Goal: Find specific page/section: Find specific page/section

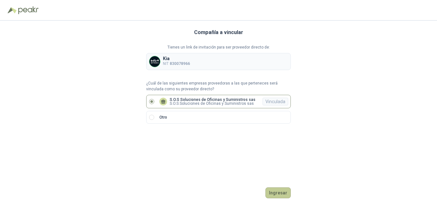
click at [280, 194] on button "Ingresar" at bounding box center [277, 192] width 25 height 11
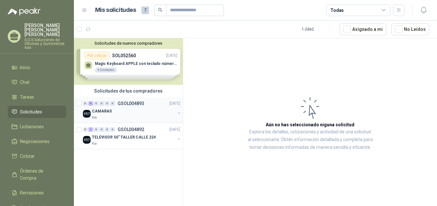
click at [102, 112] on p "CAMARAS" at bounding box center [102, 111] width 20 height 6
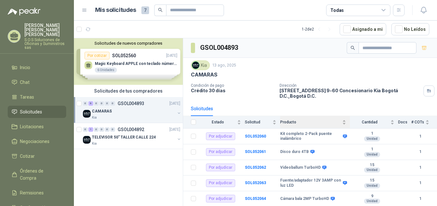
scroll to position [14, 0]
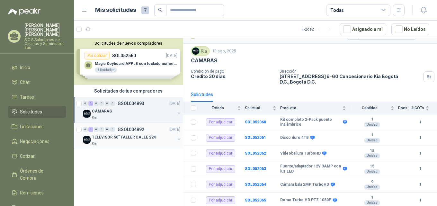
click at [146, 136] on p "TELEVISOR 50" TALLER CALLE 224" at bounding box center [124, 137] width 64 height 6
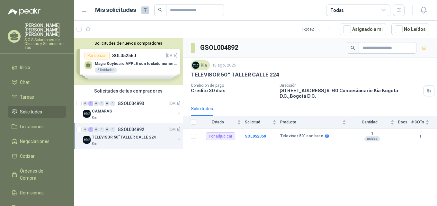
click at [163, 65] on div "Solicitudes de nuevos compradores Por cotizar SOL052560 [DATE] Magic Keyboard A…" at bounding box center [128, 61] width 109 height 47
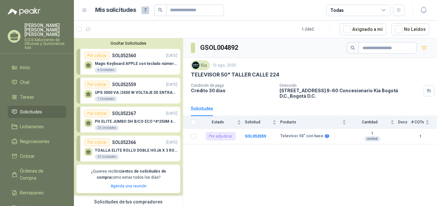
click at [163, 65] on p "Magic Keyboard APPLE con teclado númerico en Español Plateado" at bounding box center [136, 63] width 83 height 4
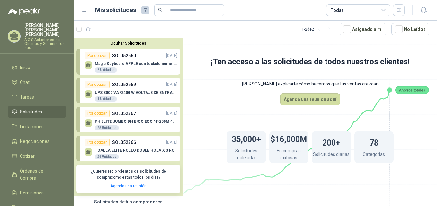
click at [134, 45] on button "Ocultar Solicitudes" at bounding box center [128, 43] width 104 height 5
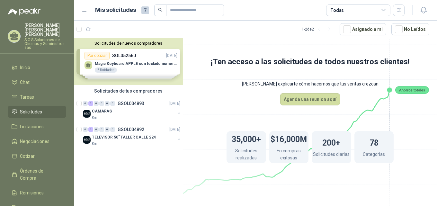
click at [145, 10] on span "7" at bounding box center [145, 10] width 8 height 8
click at [84, 9] on icon at bounding box center [85, 10] width 6 height 6
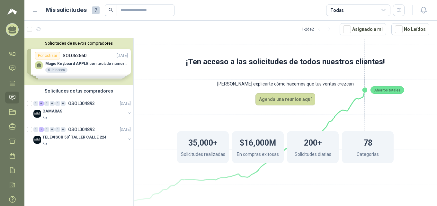
click at [96, 9] on span "7" at bounding box center [96, 10] width 8 height 8
click at [56, 111] on p "CAMARAS" at bounding box center [52, 111] width 20 height 6
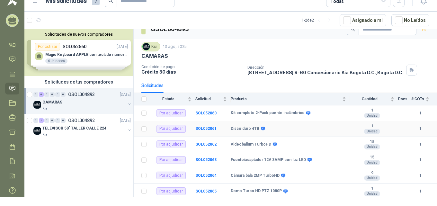
scroll to position [17, 0]
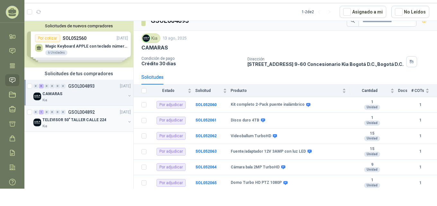
click at [90, 119] on p "TELEVISOR 50" TALLER CALLE 224" at bounding box center [74, 120] width 64 height 6
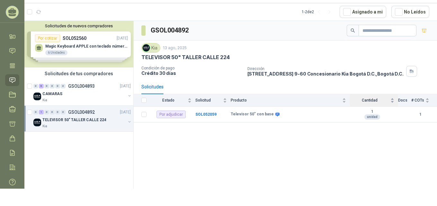
click at [388, 102] on div "Cantidad" at bounding box center [372, 100] width 44 height 6
click at [414, 100] on span "# COTs" at bounding box center [417, 100] width 13 height 4
